Goal: Task Accomplishment & Management: Complete application form

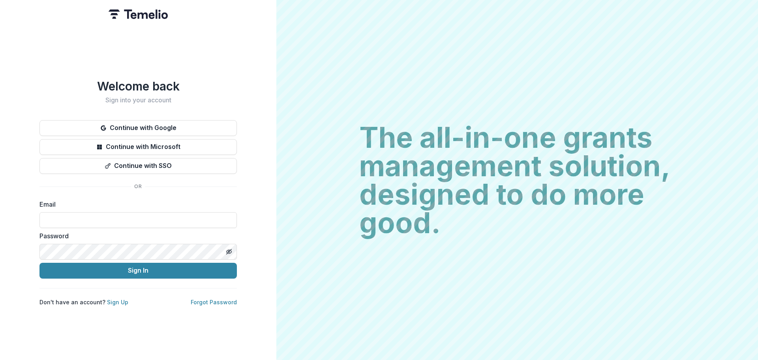
type input "**********"
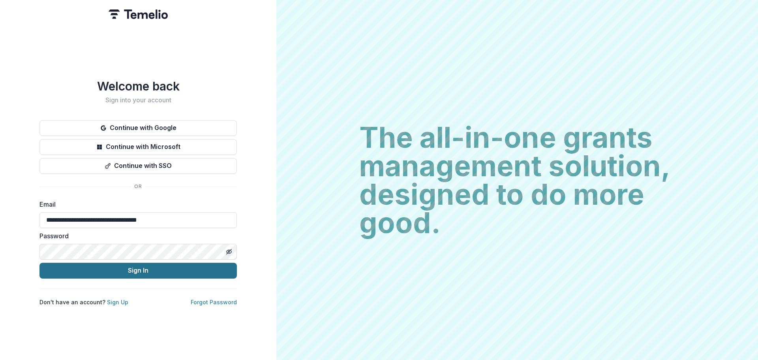
click at [140, 271] on button "Sign In" at bounding box center [137, 271] width 197 height 16
